Goal: Task Accomplishment & Management: Complete application form

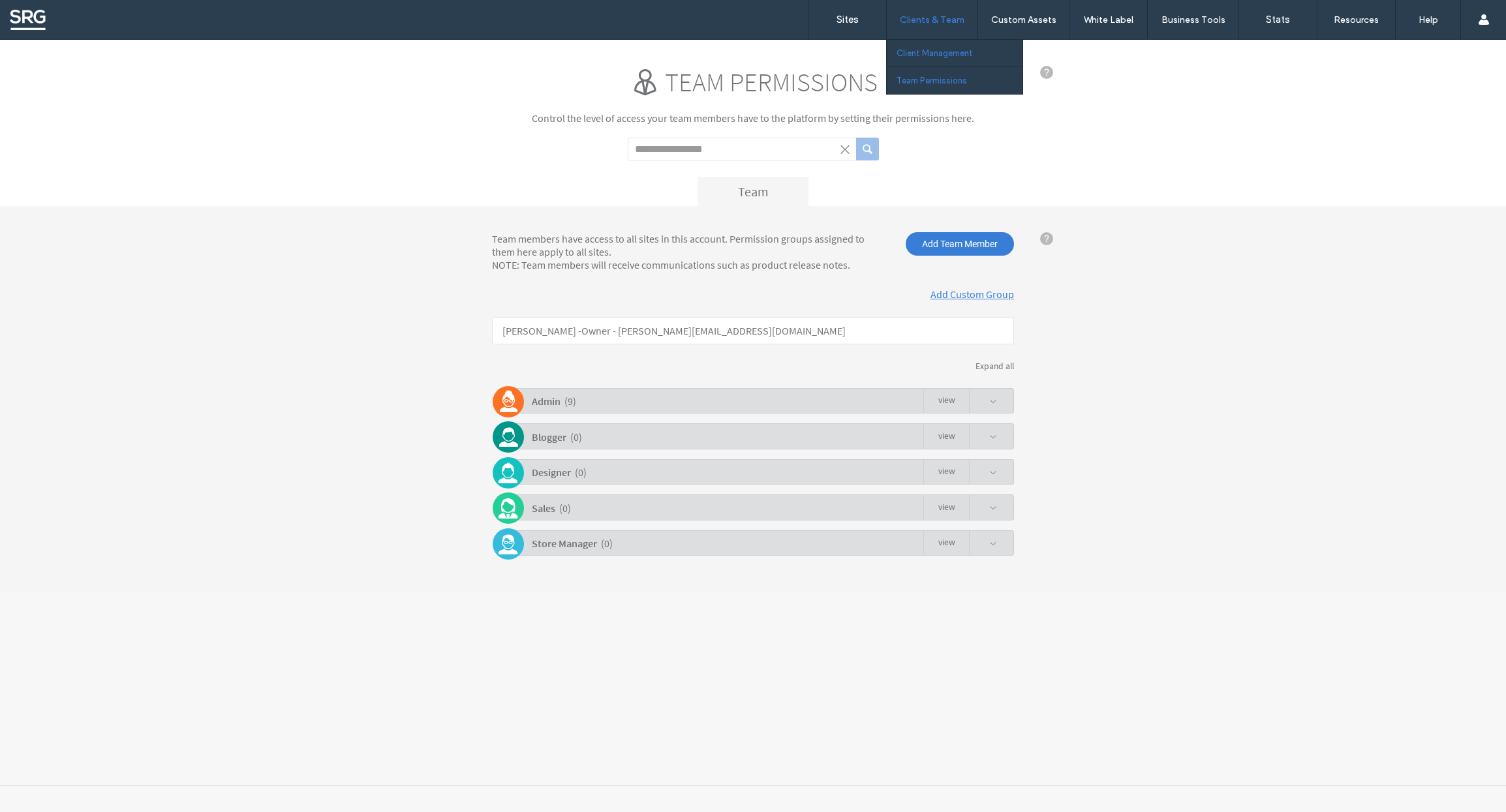
click at [916, 49] on label "Client Management" at bounding box center [934, 53] width 76 height 10
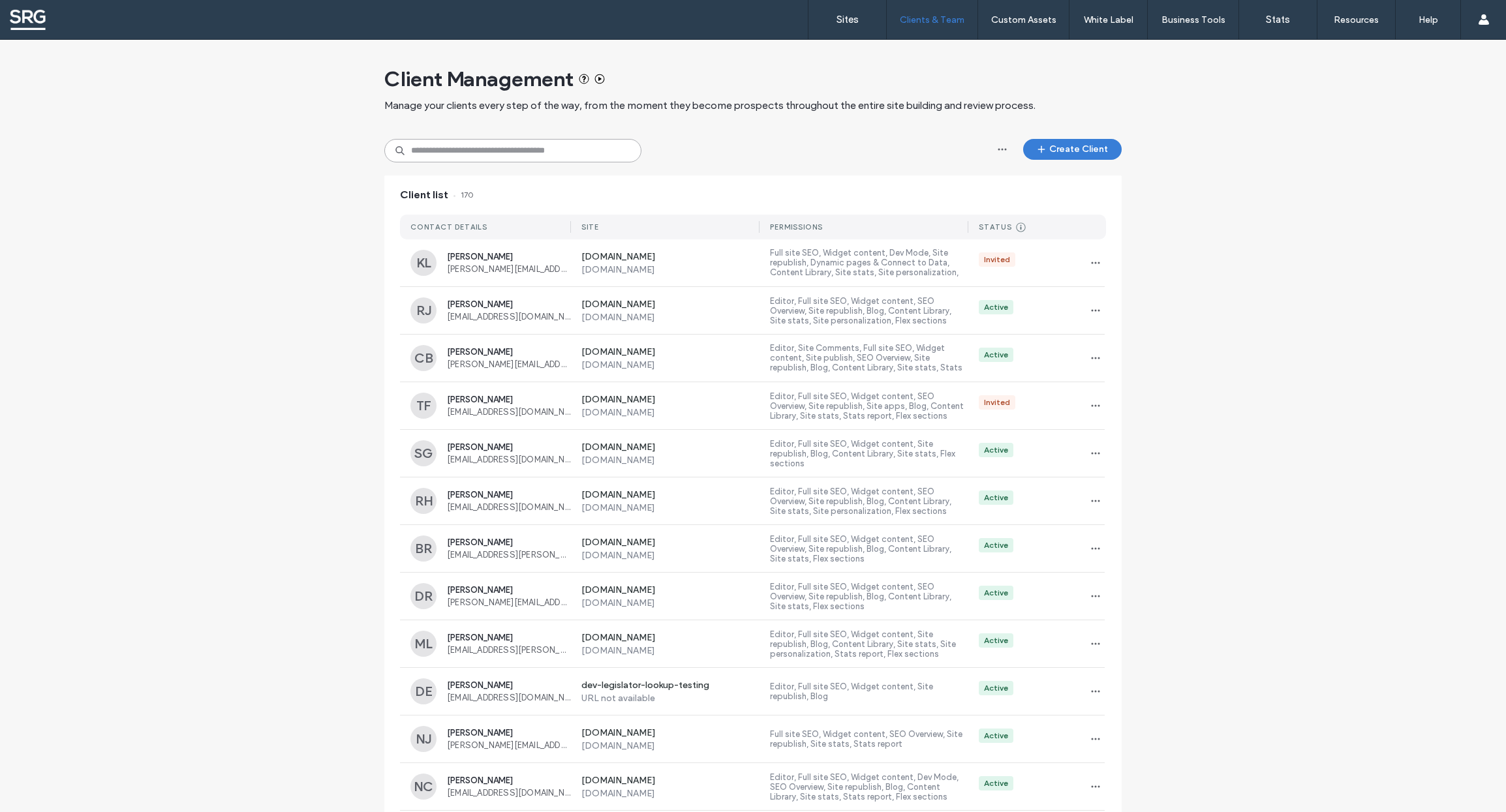
click at [438, 151] on input at bounding box center [512, 150] width 257 height 24
click at [1059, 146] on button "Create Client" at bounding box center [1072, 149] width 98 height 21
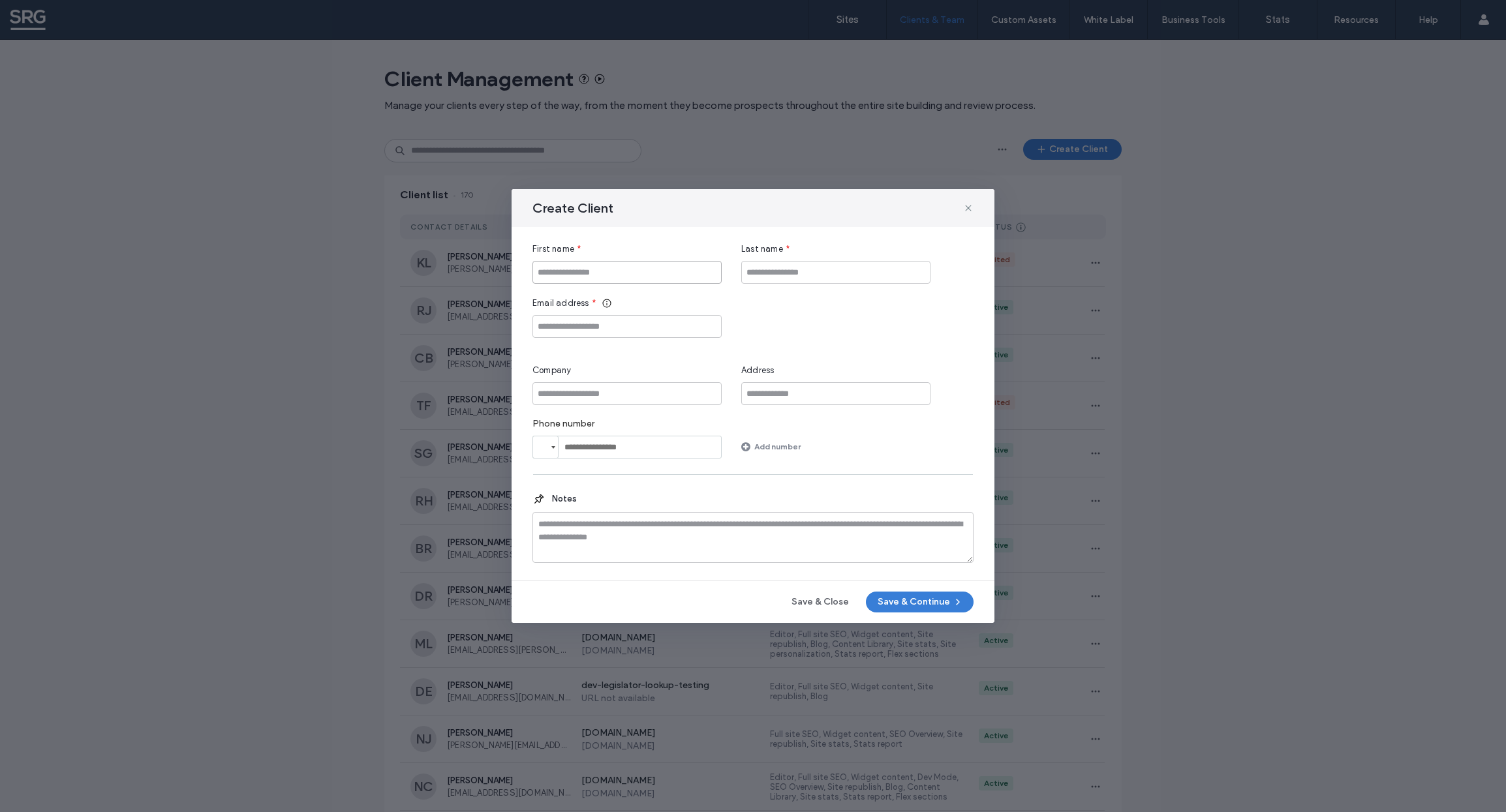
click at [567, 272] on input "First name" at bounding box center [627, 272] width 189 height 23
type input "********"
type input "****"
click at [578, 329] on input "Email address" at bounding box center [627, 327] width 189 height 23
paste input "**********"
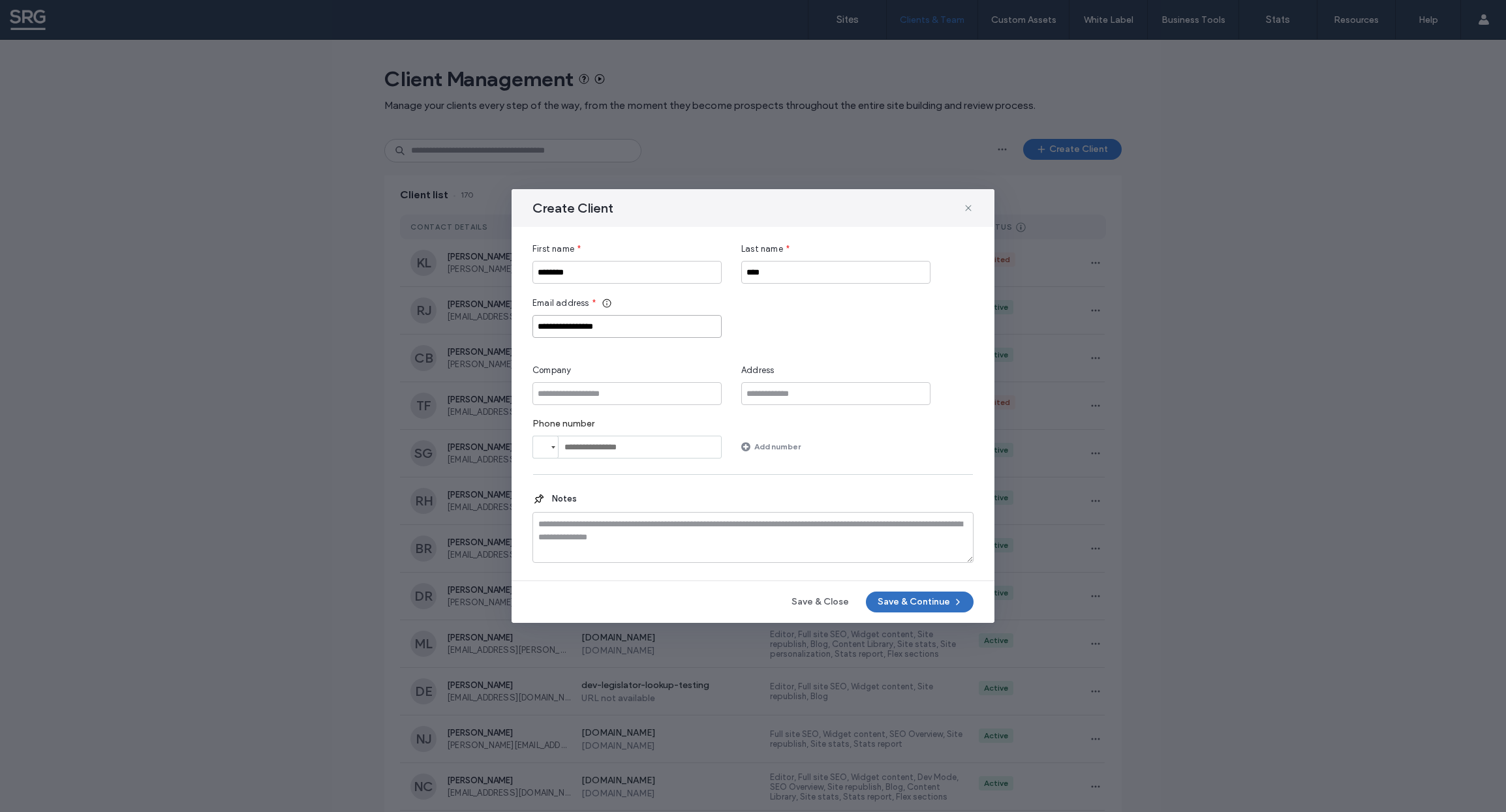
type input "**********"
click at [908, 603] on button "Save & Continue" at bounding box center [919, 601] width 107 height 21
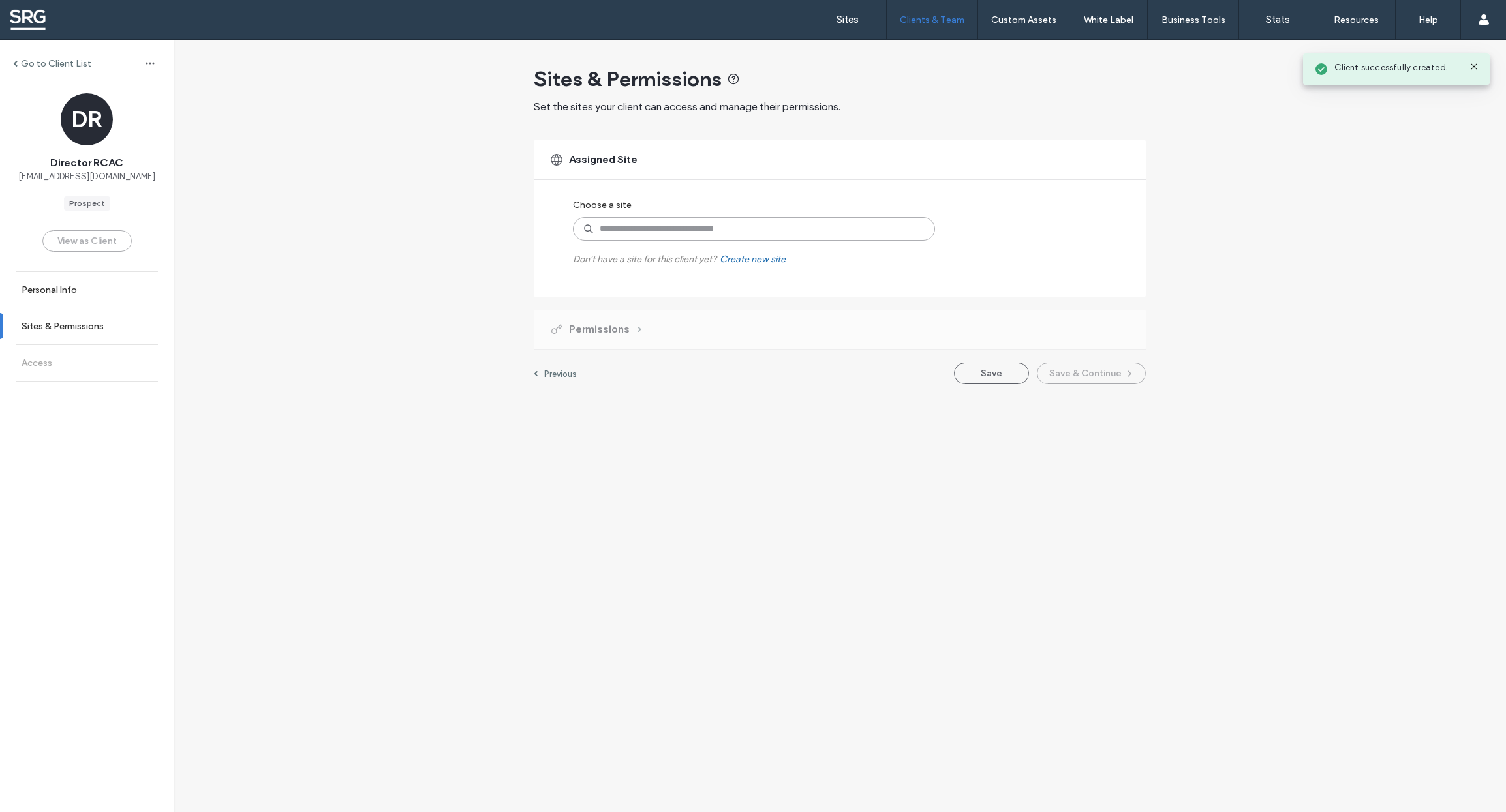
click at [674, 233] on input at bounding box center [754, 228] width 362 height 24
type input "****"
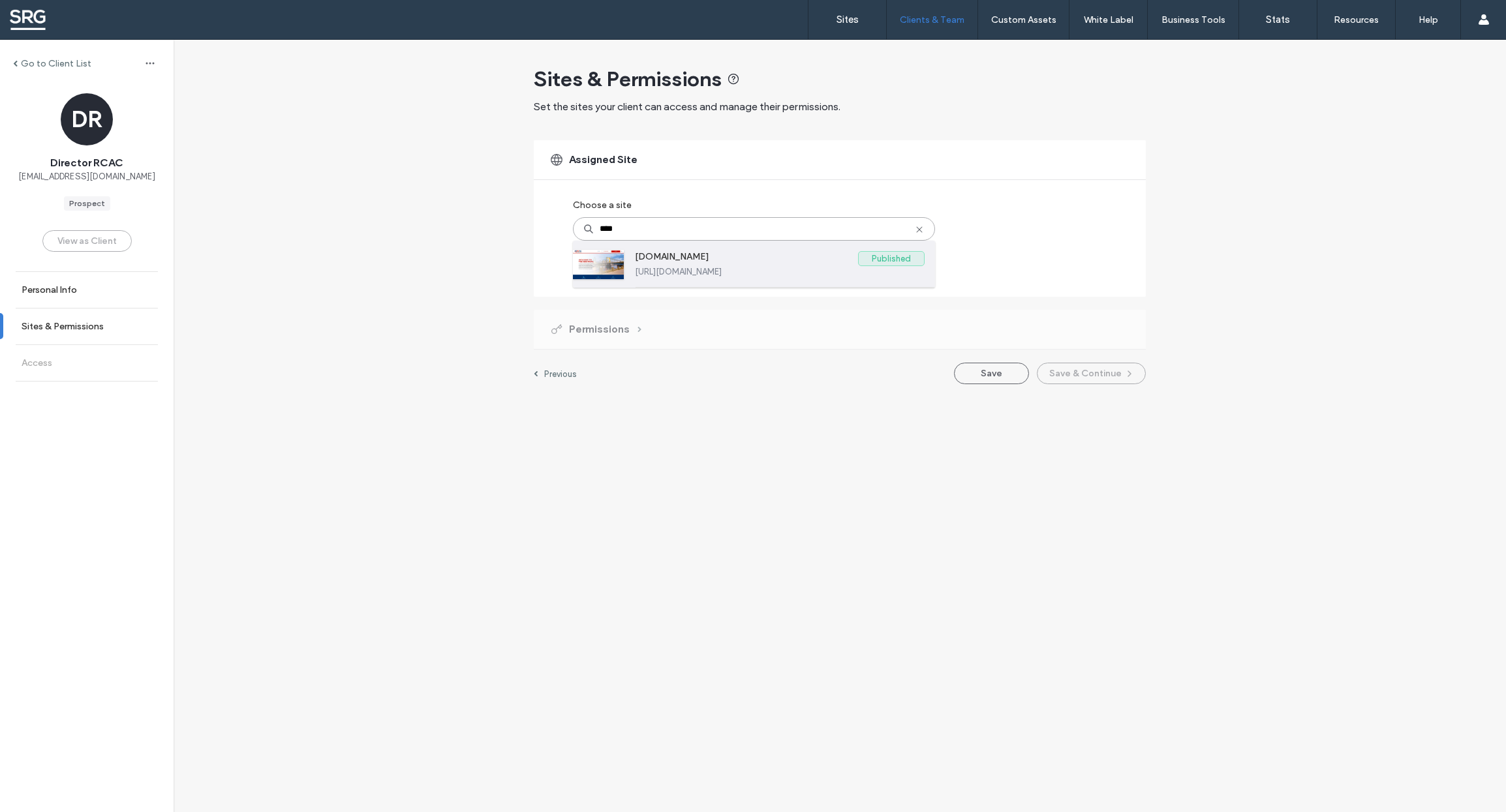
click at [834, 272] on label "[URL][DOMAIN_NAME]" at bounding box center [779, 271] width 290 height 10
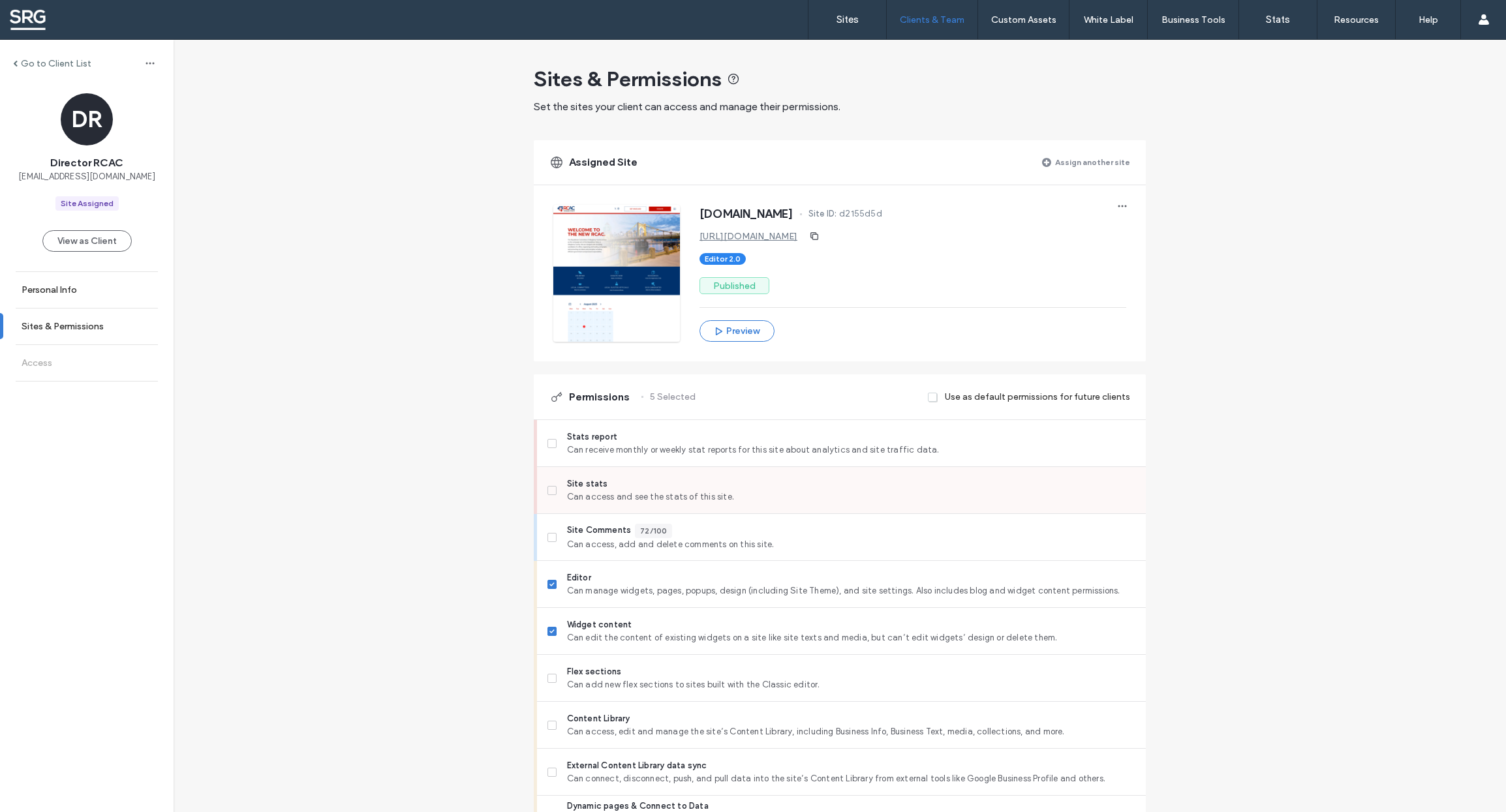
click at [549, 491] on icon at bounding box center [552, 490] width 5 height 4
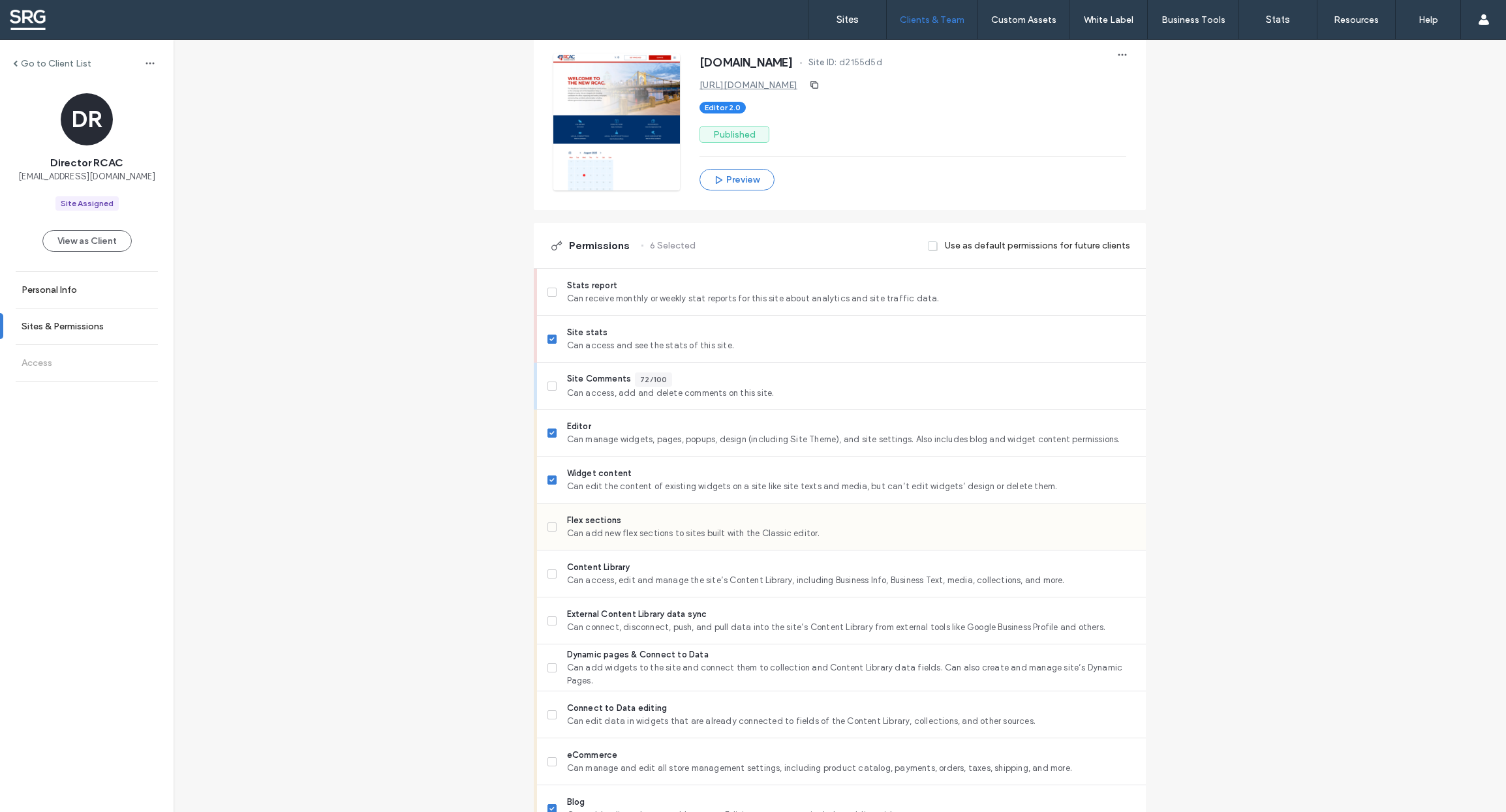
scroll to position [244, 0]
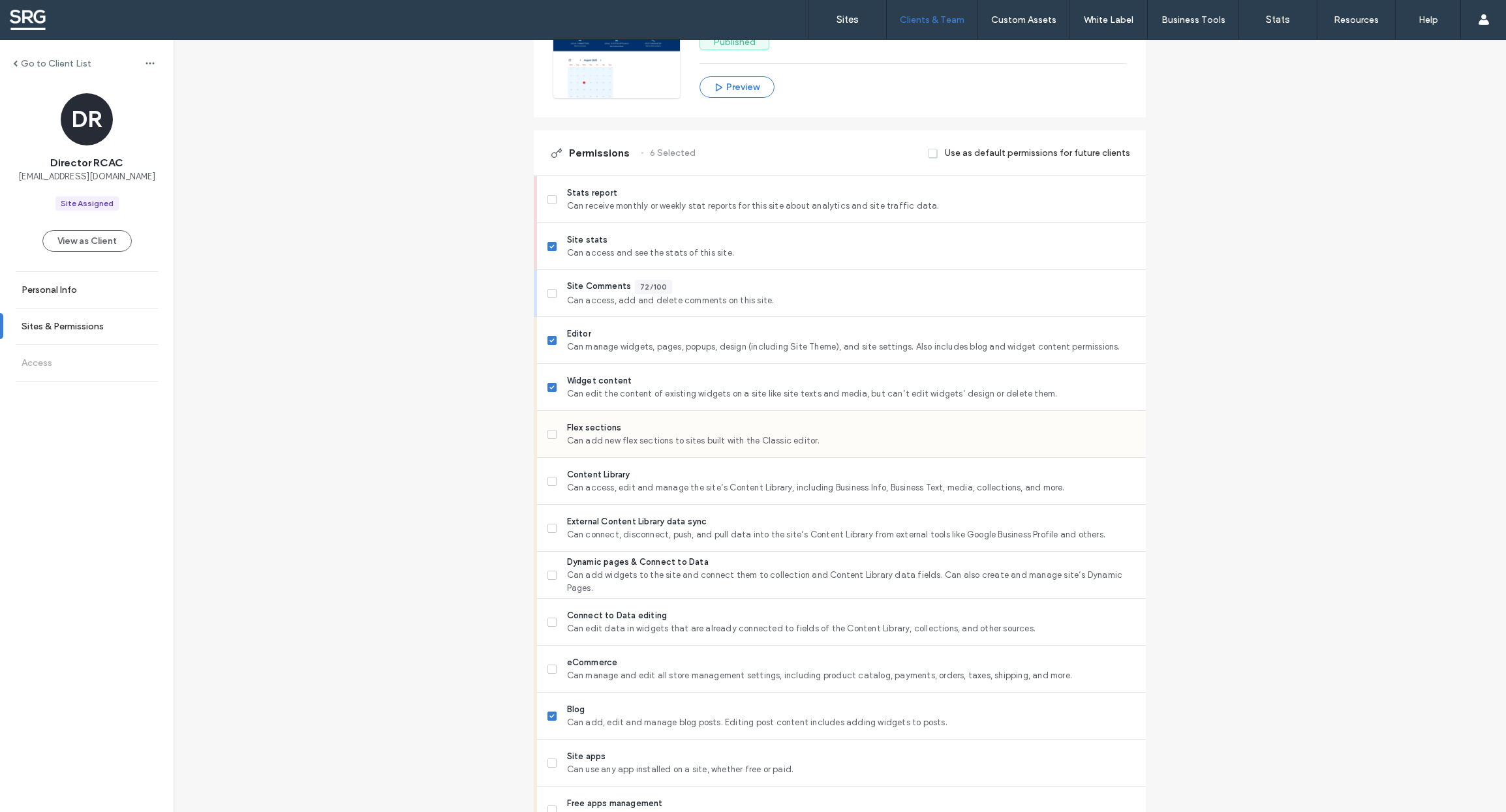
click at [547, 439] on span at bounding box center [552, 434] width 9 height 9
click at [549, 483] on icon at bounding box center [552, 481] width 5 height 4
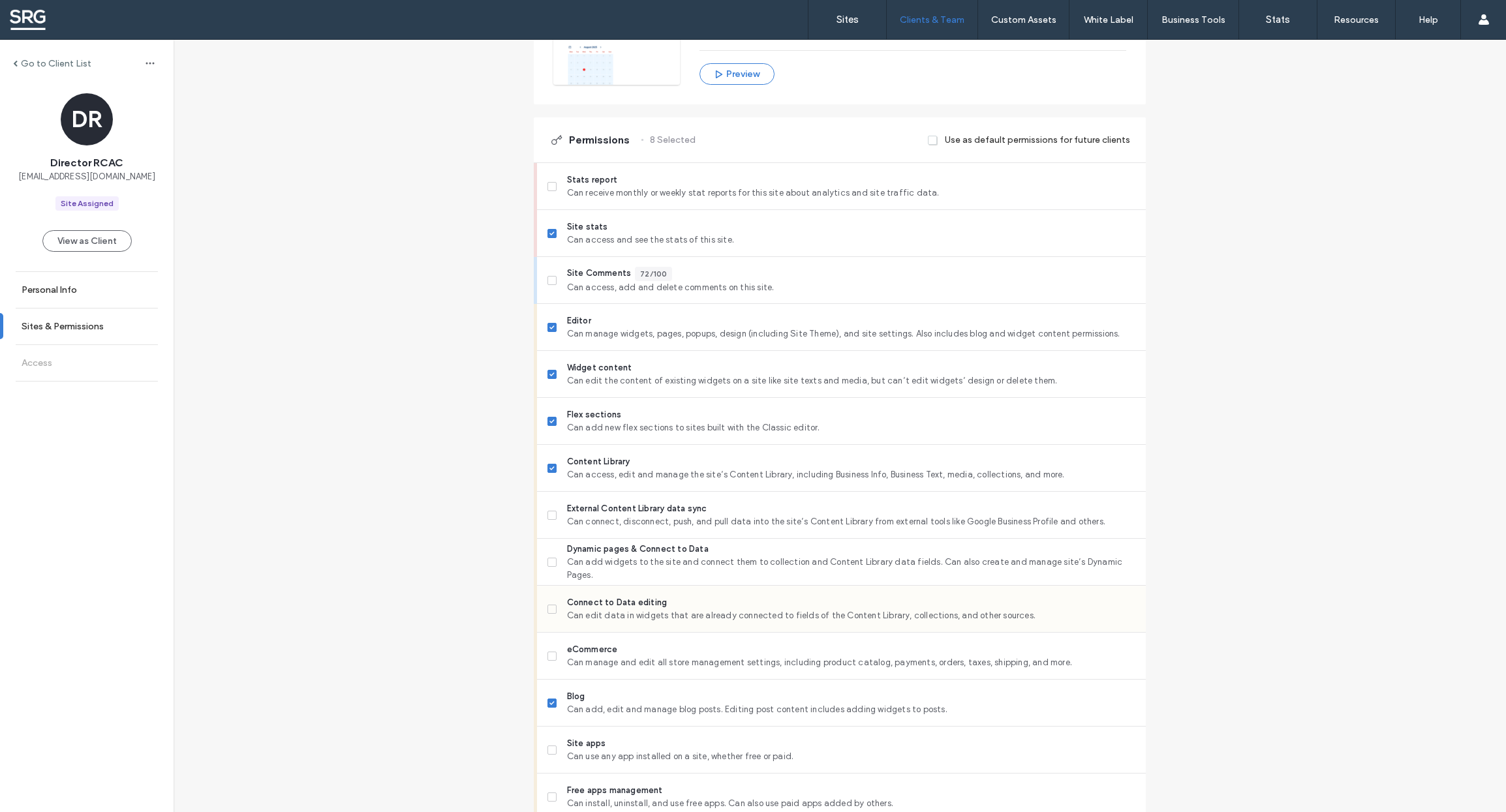
scroll to position [366, 0]
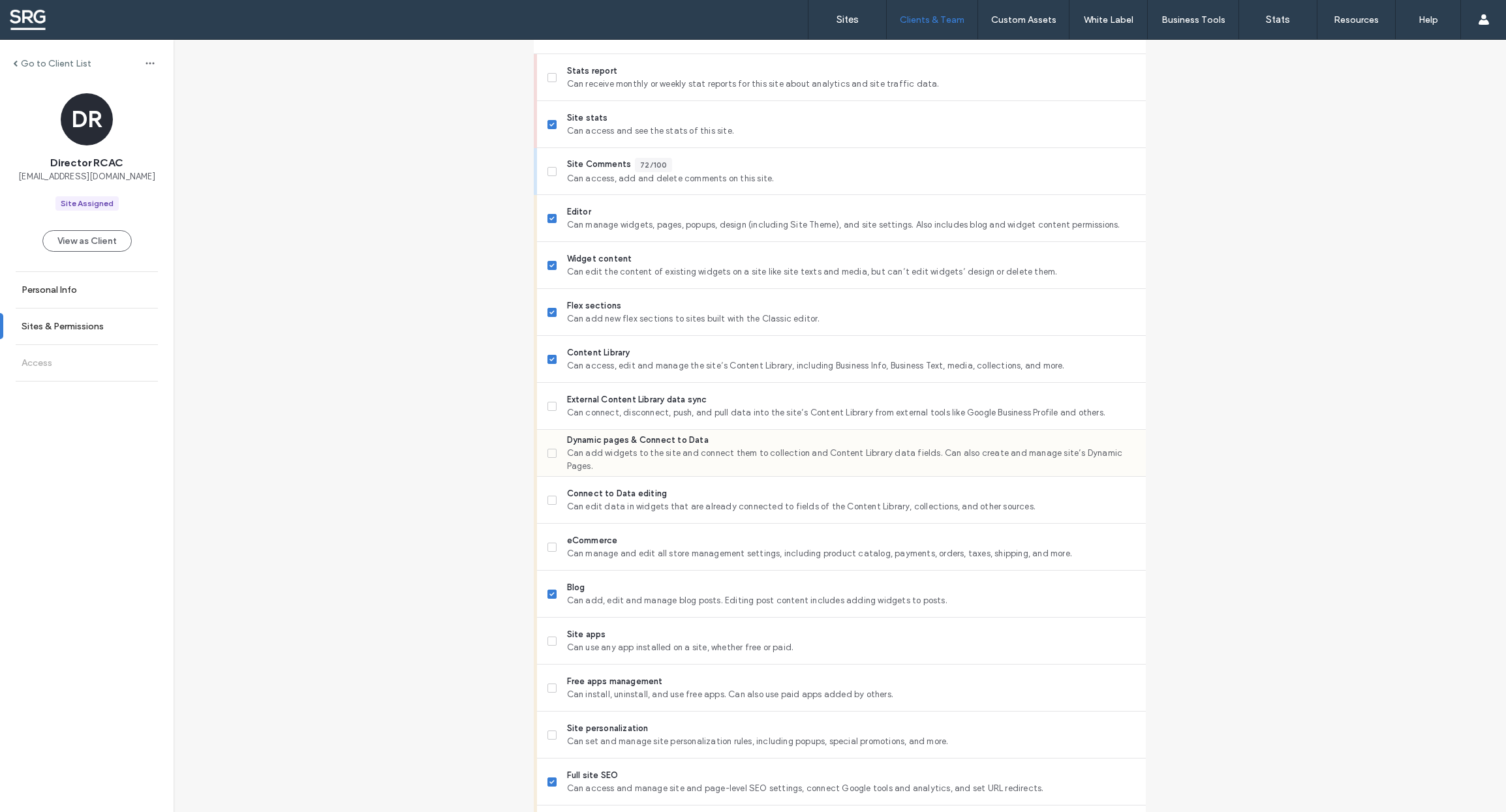
click at [550, 454] on span at bounding box center [552, 453] width 9 height 9
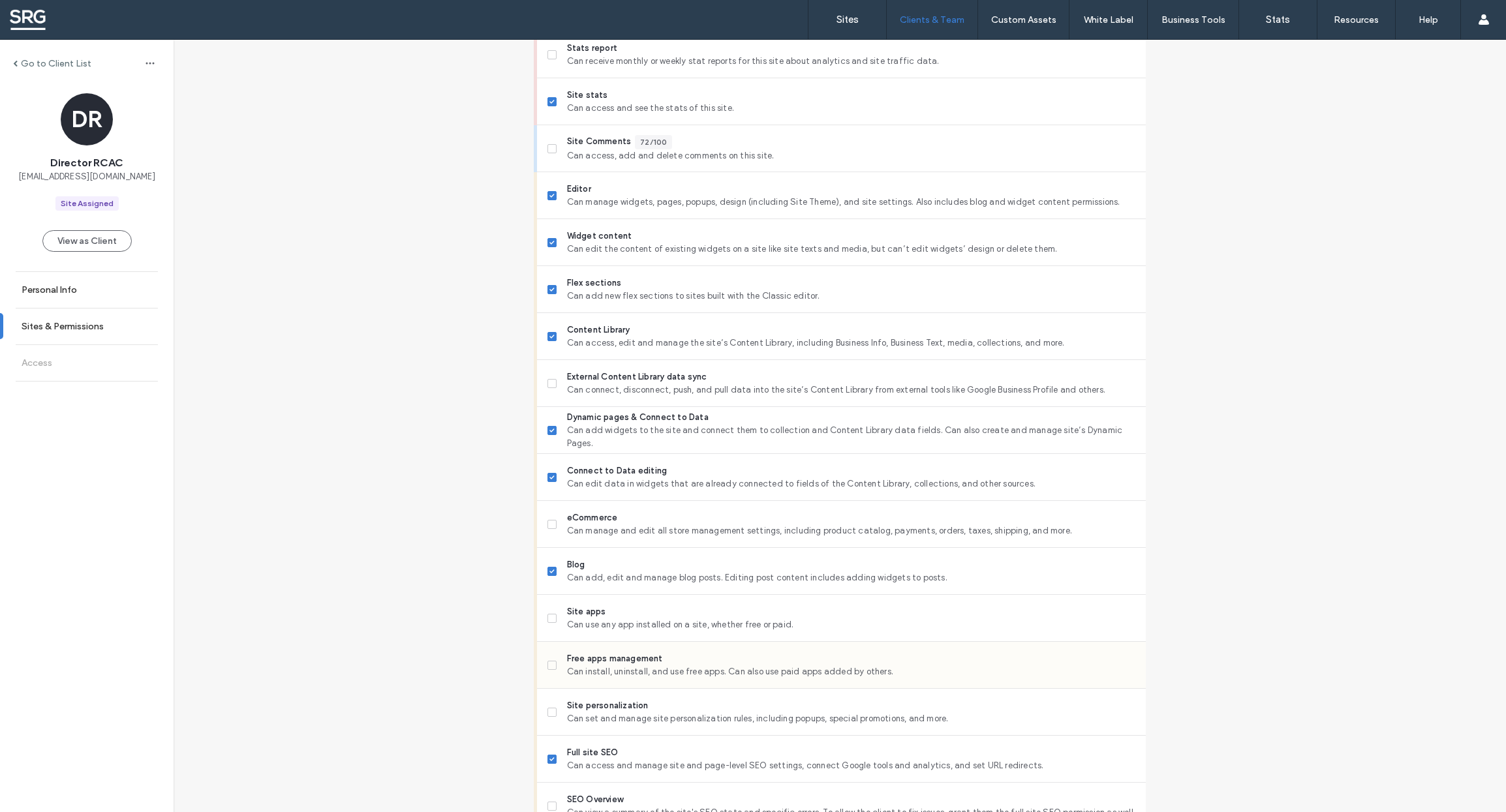
scroll to position [488, 0]
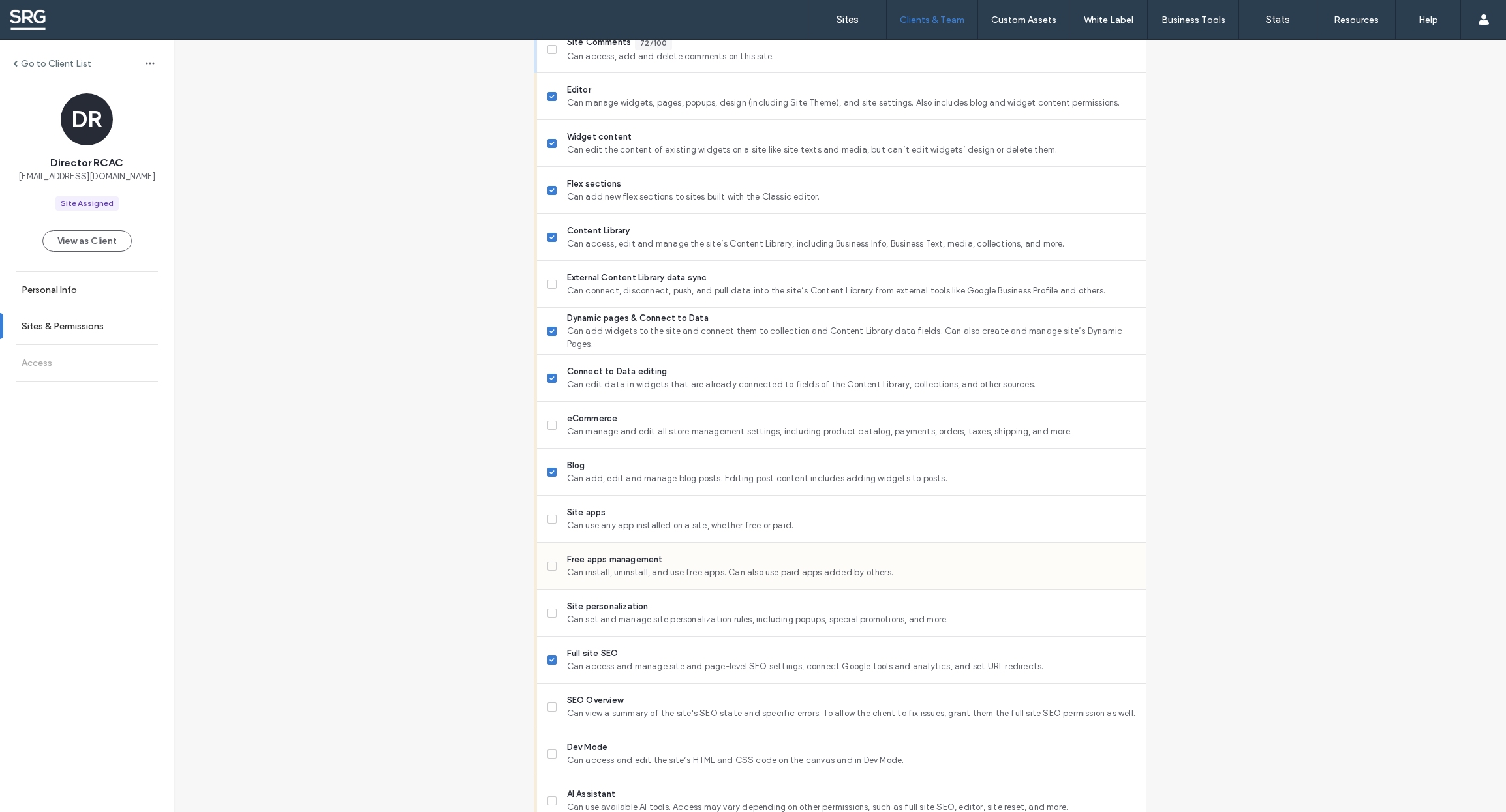
click at [549, 566] on icon at bounding box center [552, 566] width 5 height 4
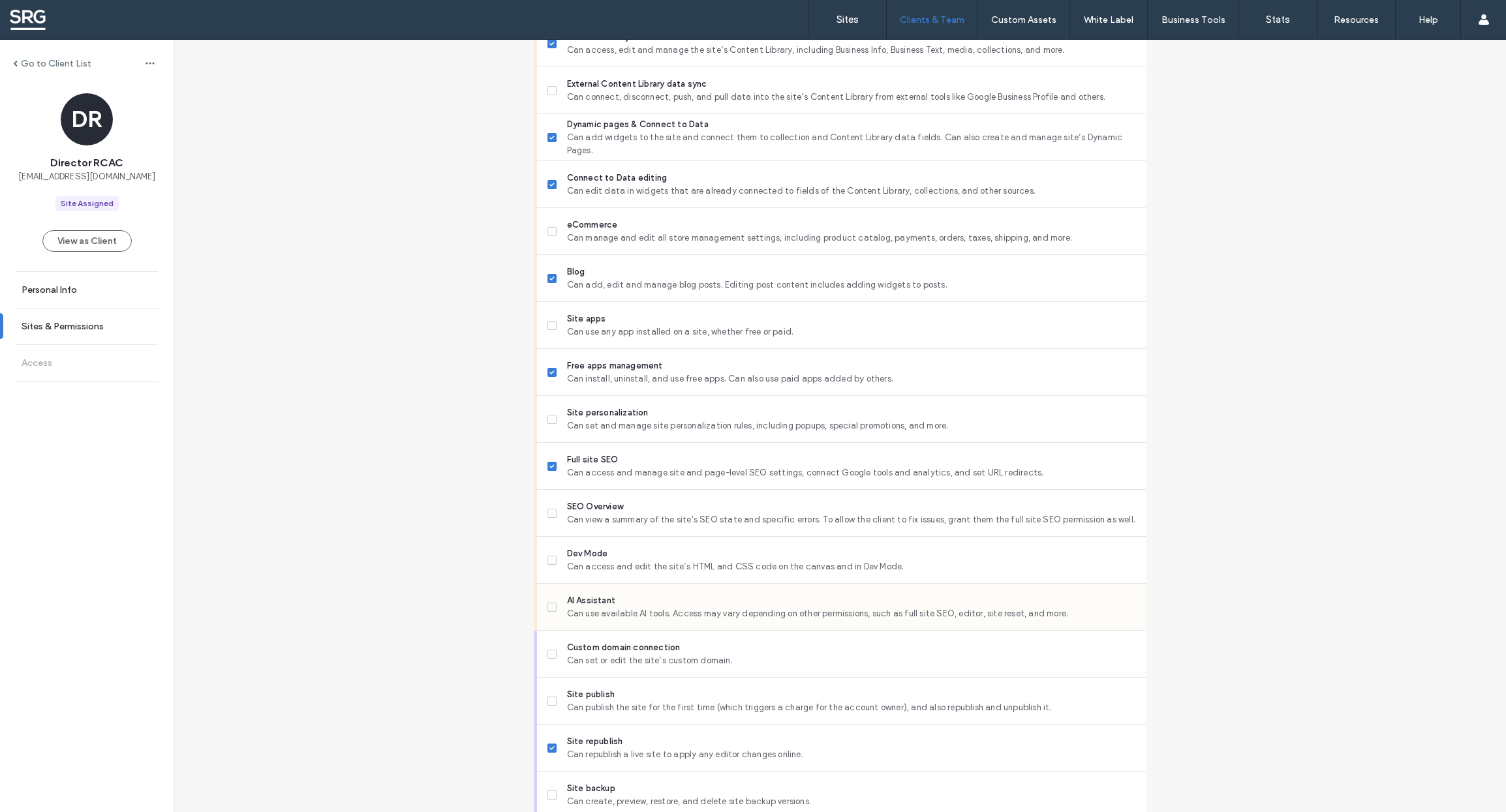
scroll to position [731, 0]
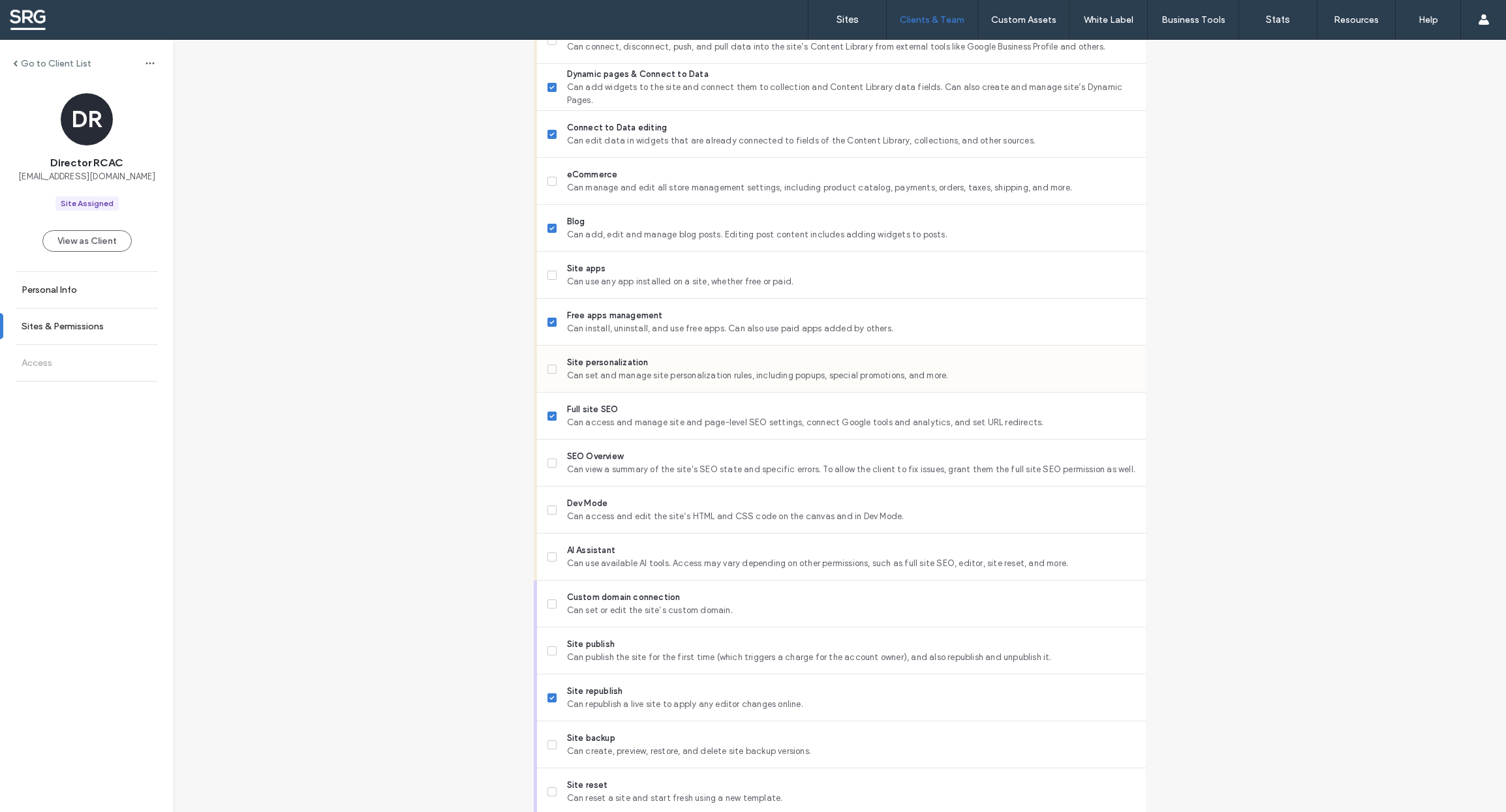
click at [549, 369] on icon at bounding box center [552, 369] width 5 height 4
click at [549, 463] on icon at bounding box center [552, 462] width 5 height 4
click at [549, 510] on icon at bounding box center [552, 509] width 5 height 4
click at [549, 510] on icon at bounding box center [552, 509] width 5 height 4
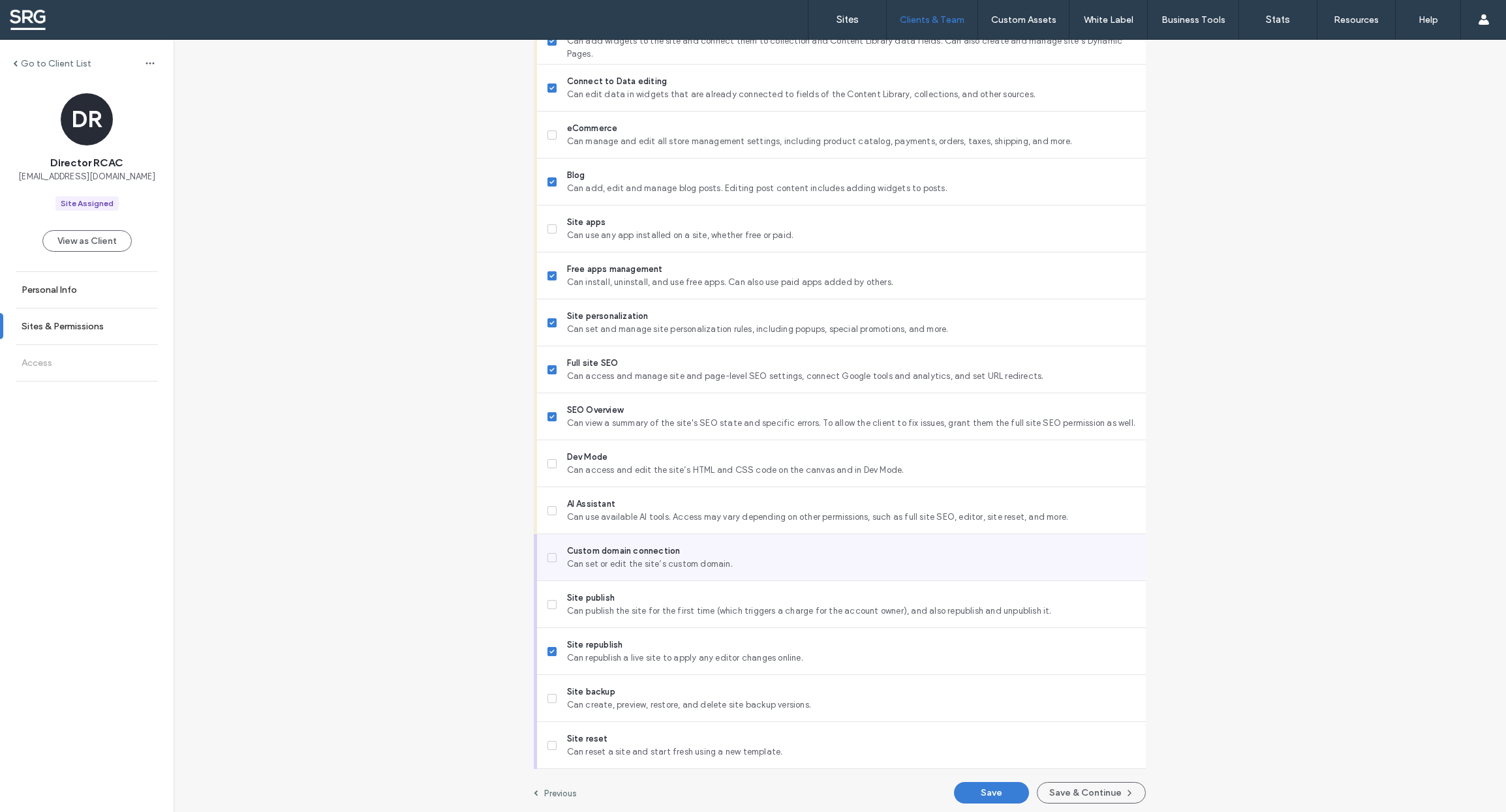
scroll to position [784, 0]
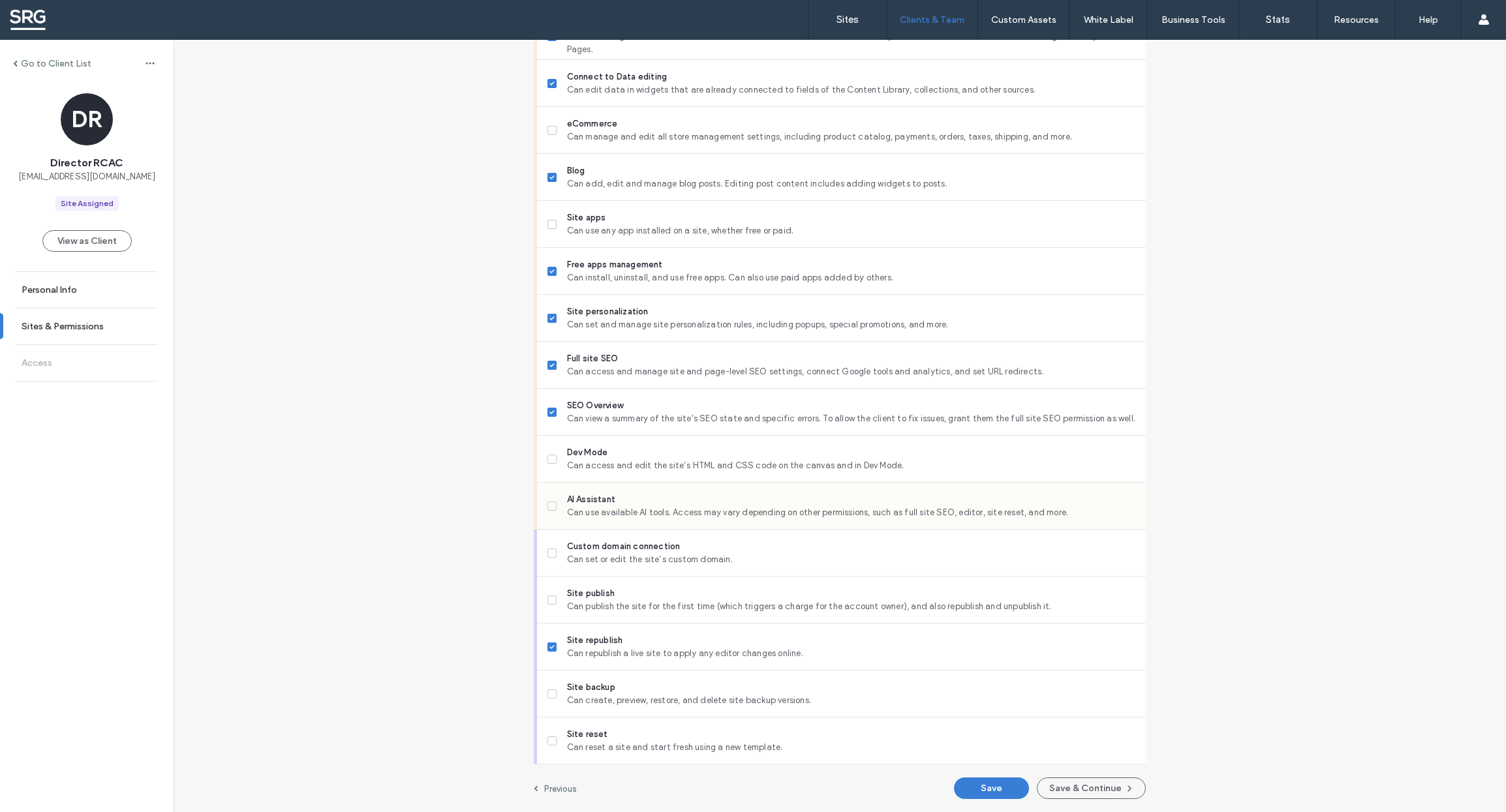
click at [549, 505] on icon at bounding box center [552, 505] width 5 height 4
click at [1075, 783] on button "Save & Continue" at bounding box center [1091, 788] width 109 height 21
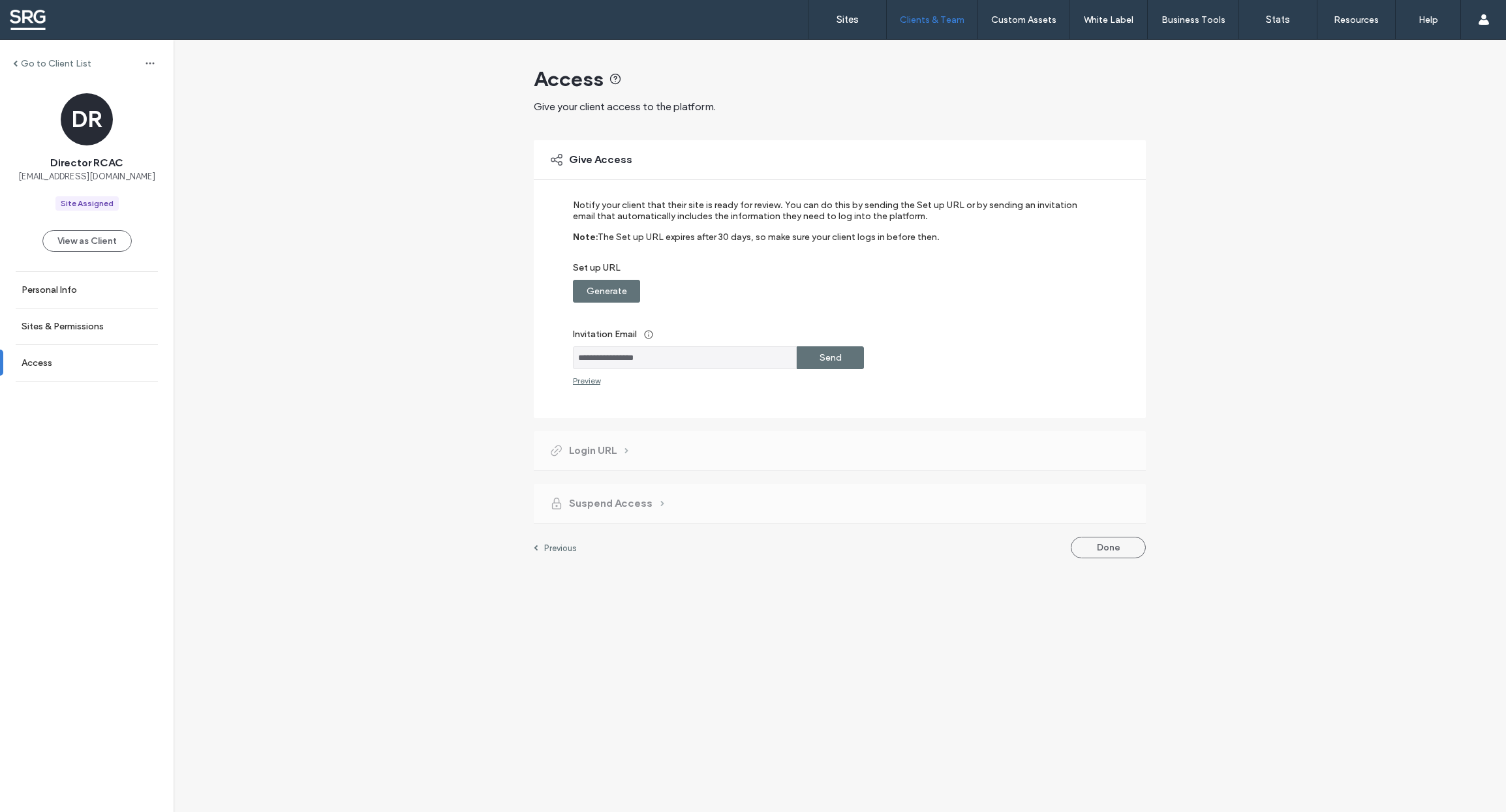
click at [612, 301] on label "Generate" at bounding box center [606, 291] width 41 height 24
click at [828, 298] on label "Copy" at bounding box center [830, 291] width 24 height 24
